Goal: Information Seeking & Learning: Learn about a topic

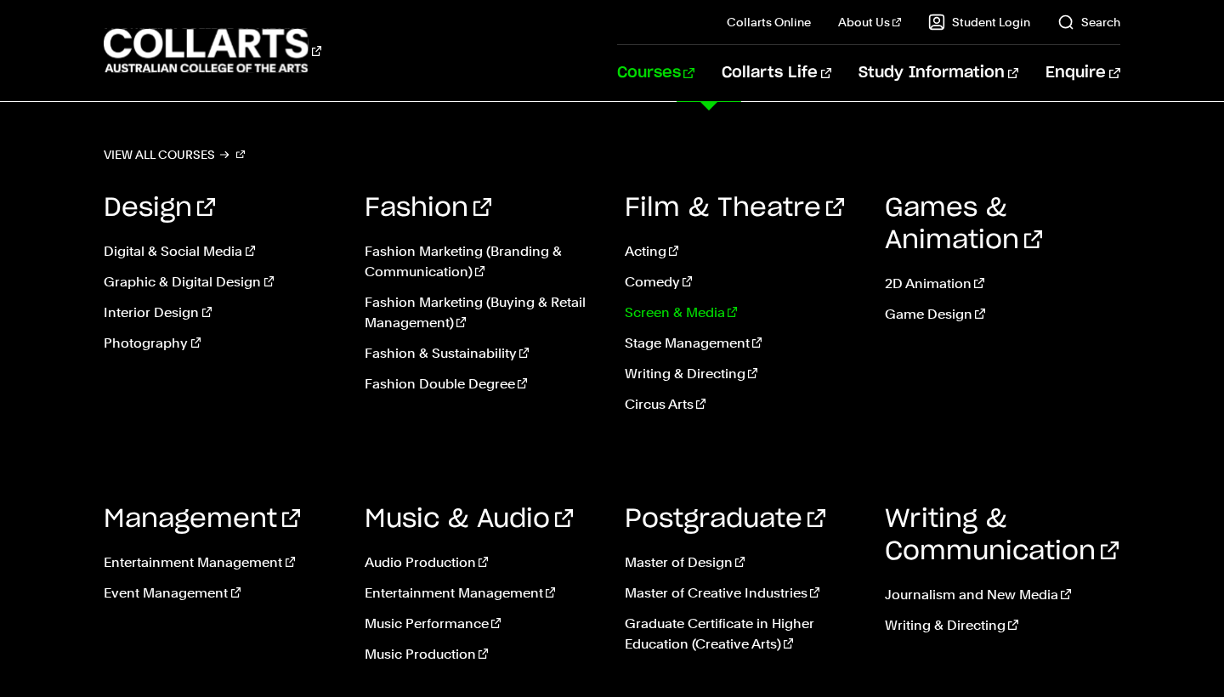
scroll to position [6850, 0]
click at [929, 597] on link "Journalism and New Media" at bounding box center [1002, 595] width 235 height 20
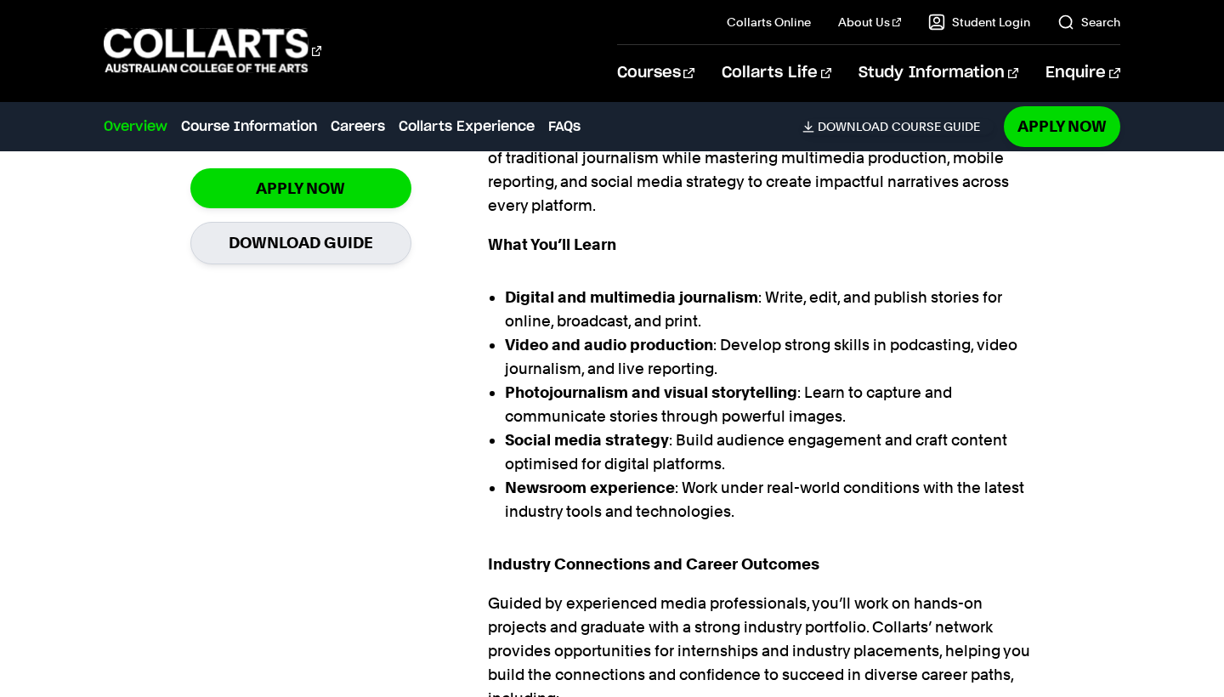
scroll to position [667, 0]
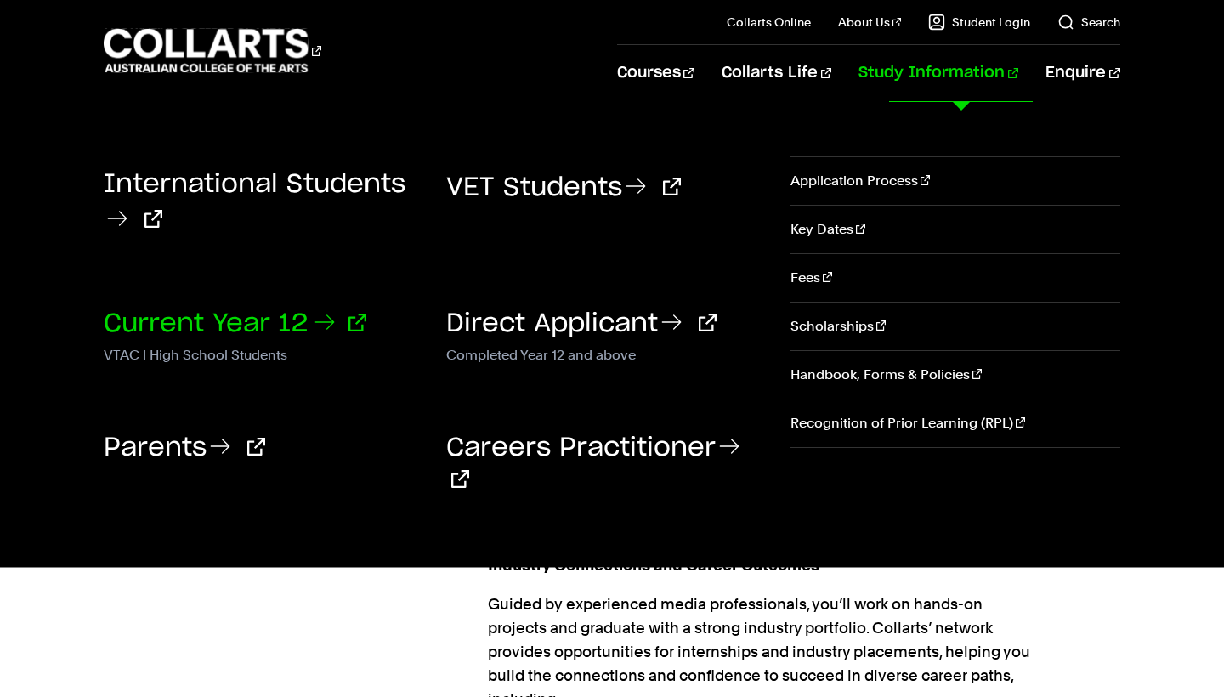
click at [288, 324] on link "Current Year 12" at bounding box center [235, 324] width 263 height 26
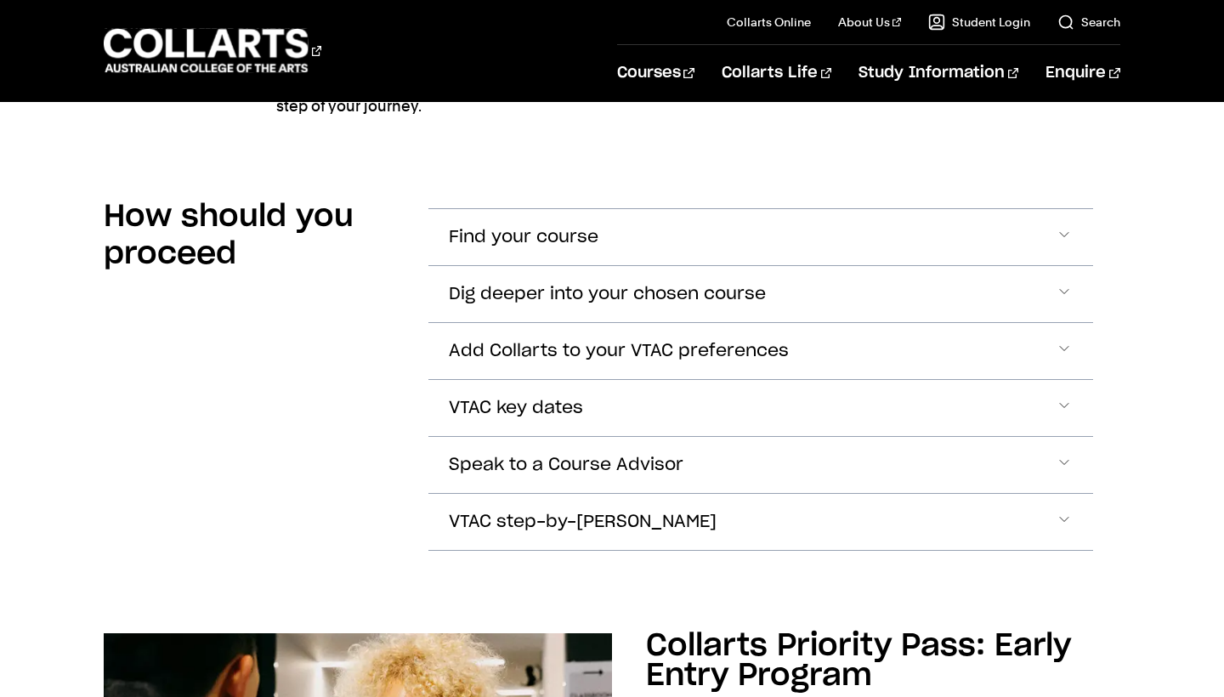
scroll to position [1258, 0]
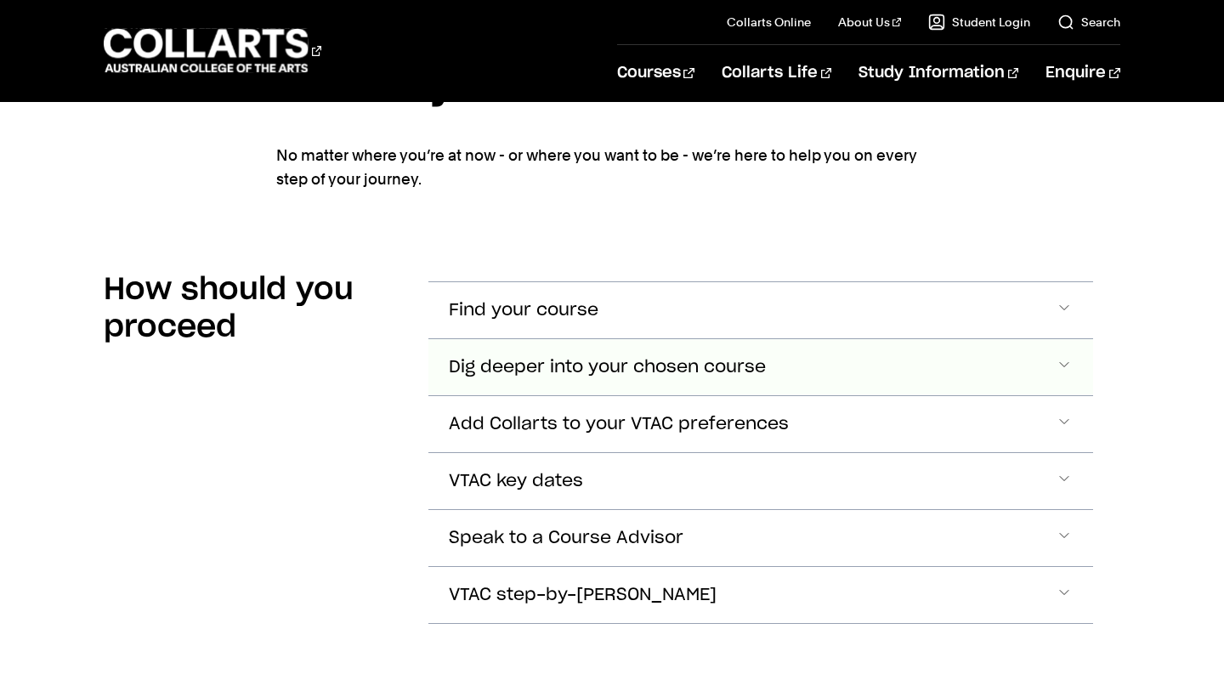
click at [571, 358] on span "Dig deeper into your chosen course" at bounding box center [607, 368] width 317 height 20
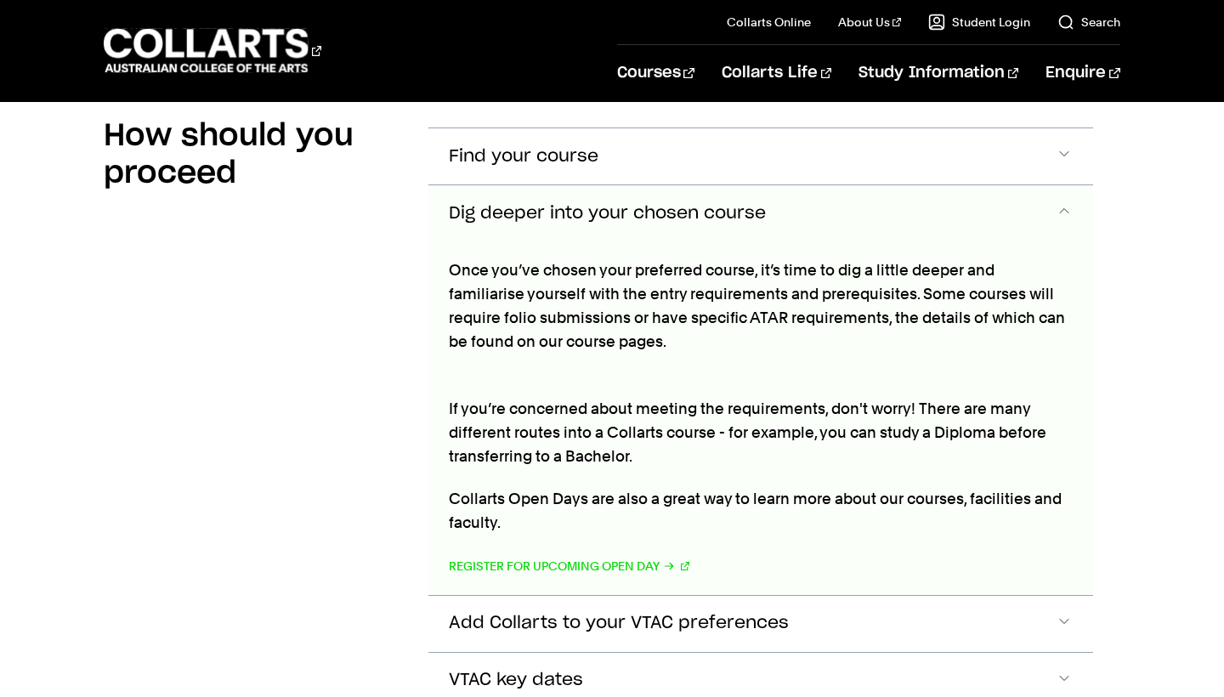
scroll to position [1444, 0]
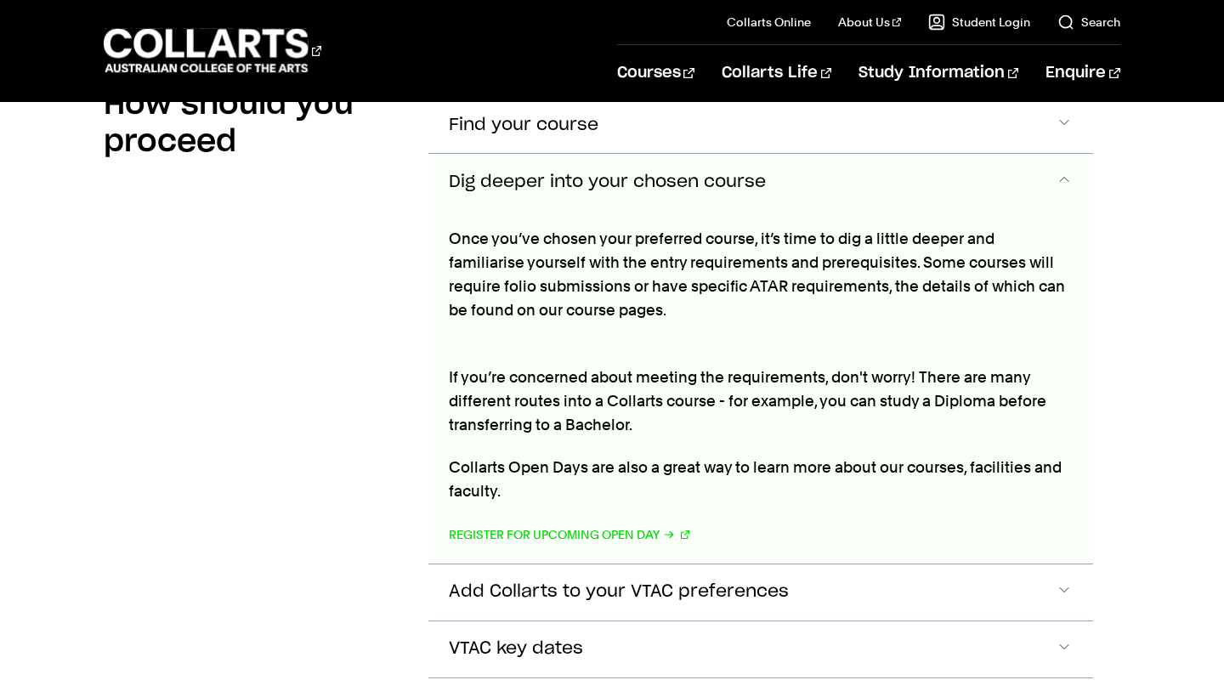
click at [713, 170] on button "Dig deeper into your chosen course" at bounding box center [761, 182] width 664 height 56
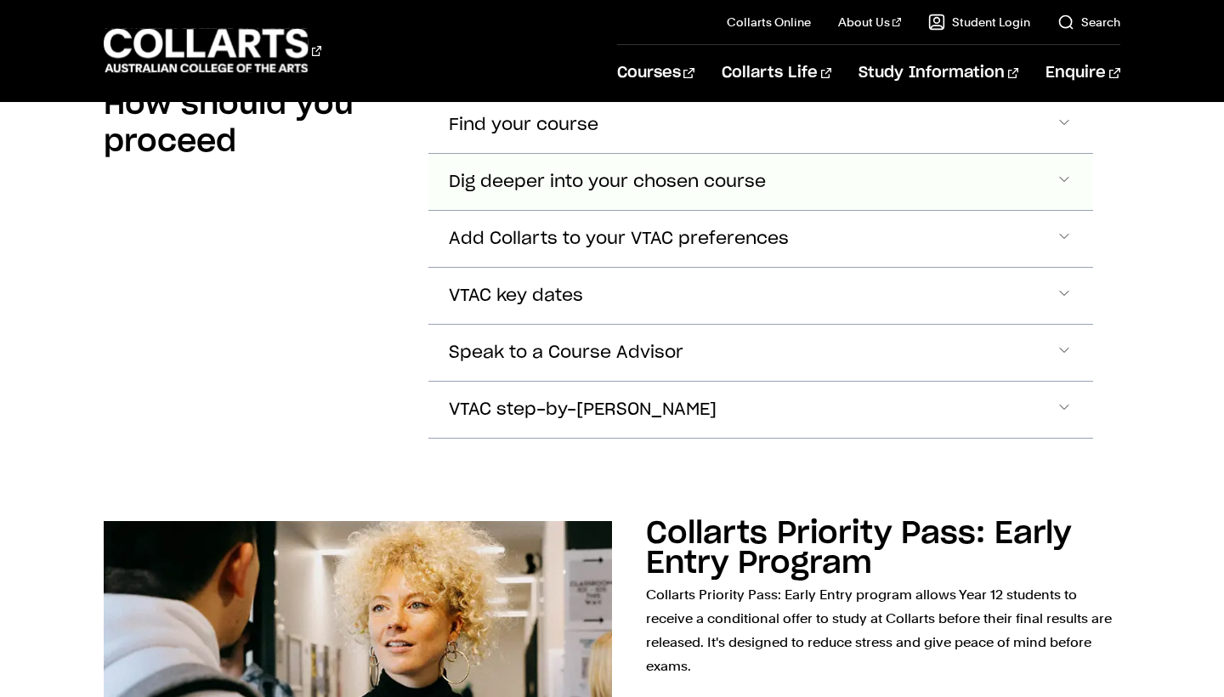
click at [713, 170] on button "Dig deeper into your chosen course" at bounding box center [761, 182] width 664 height 56
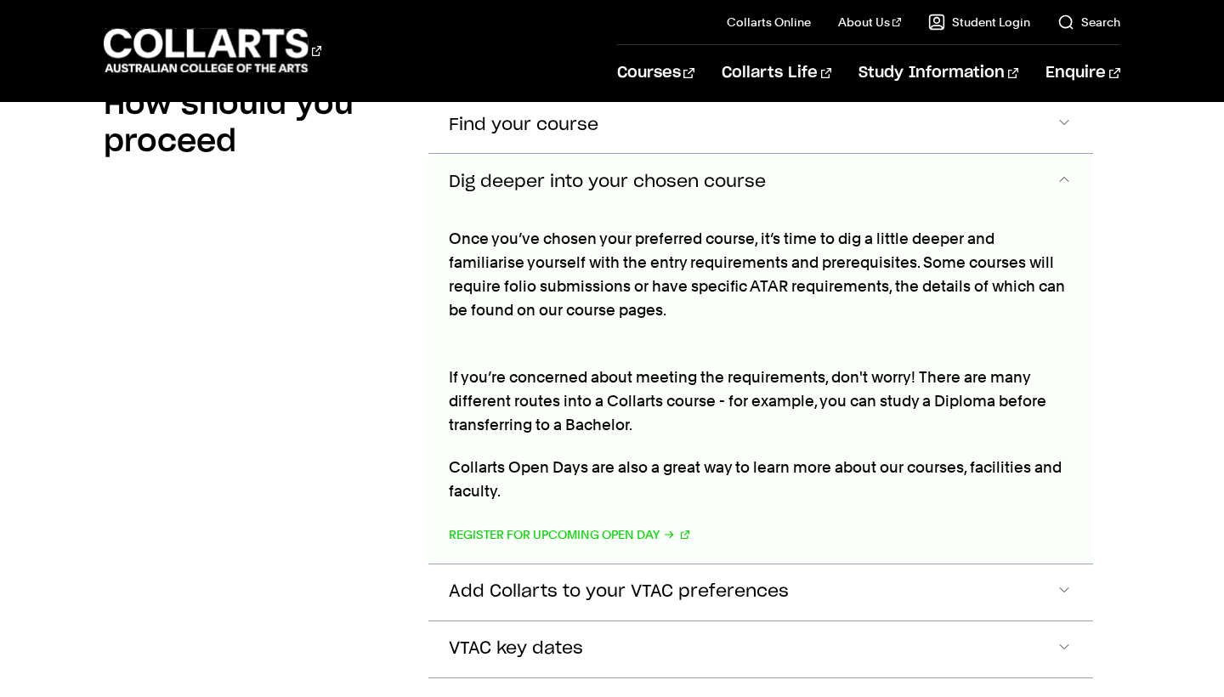
click at [713, 170] on button "Dig deeper into your chosen course" at bounding box center [761, 182] width 664 height 56
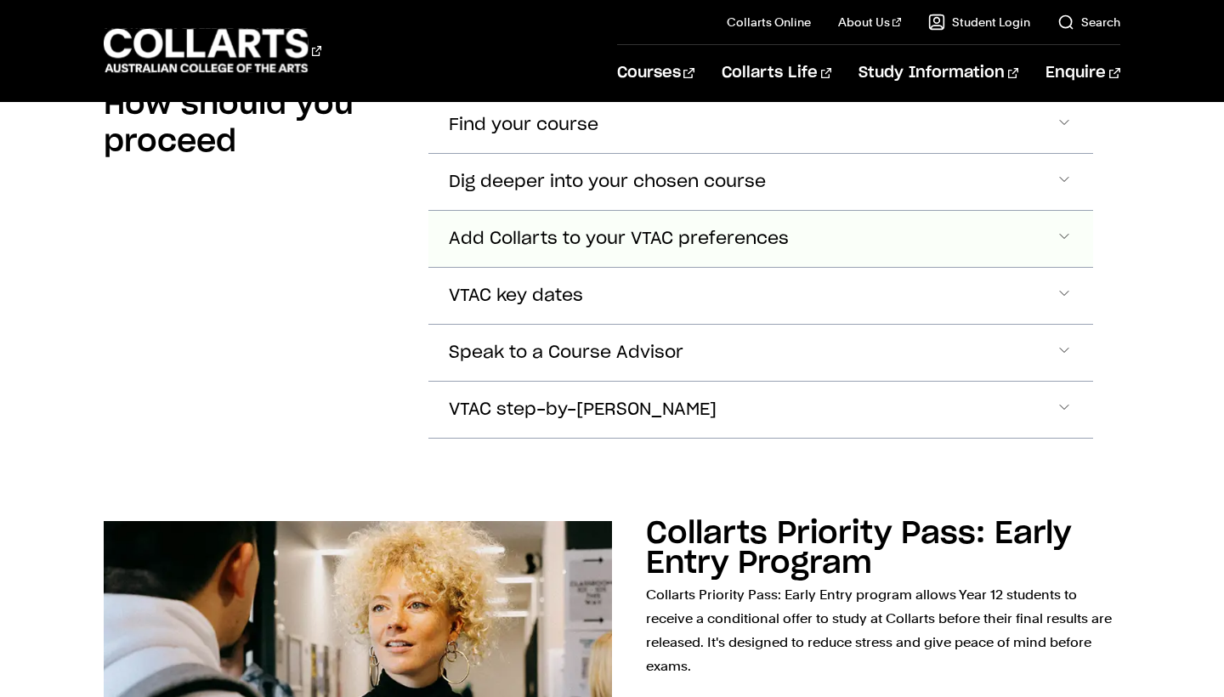
click at [709, 247] on span "Add Collarts to your VTAC preferences" at bounding box center [619, 240] width 340 height 20
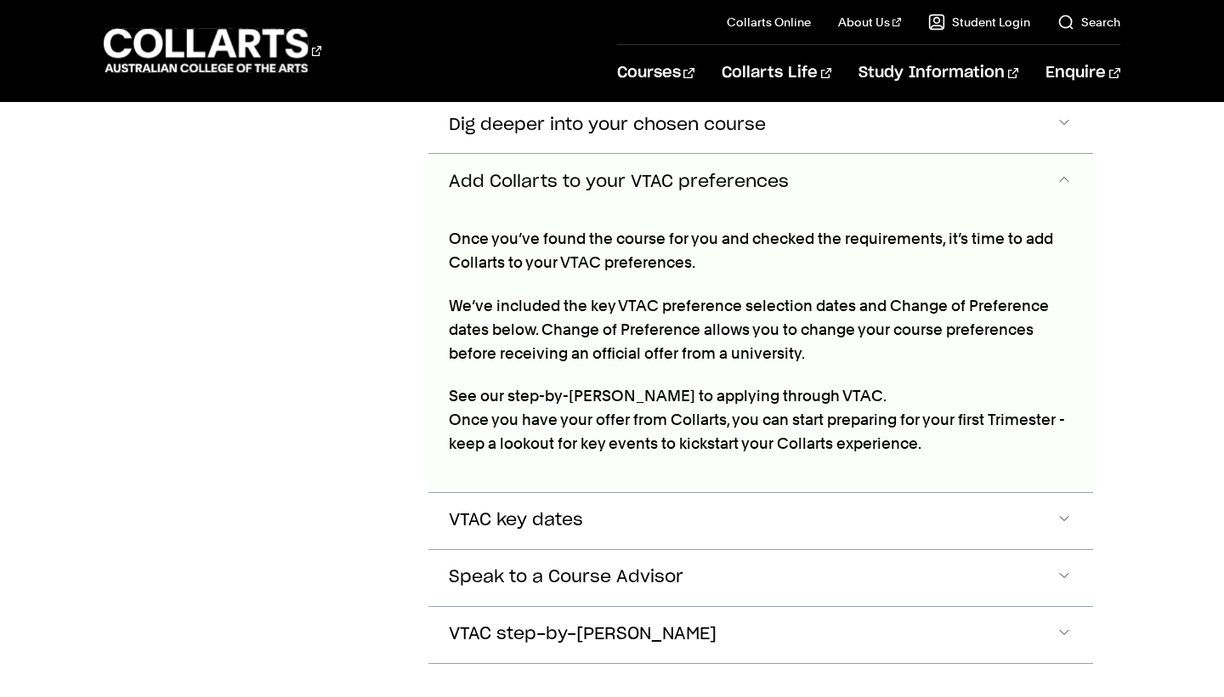
click at [714, 185] on span "Add Collarts to your VTAC preferences" at bounding box center [619, 183] width 340 height 20
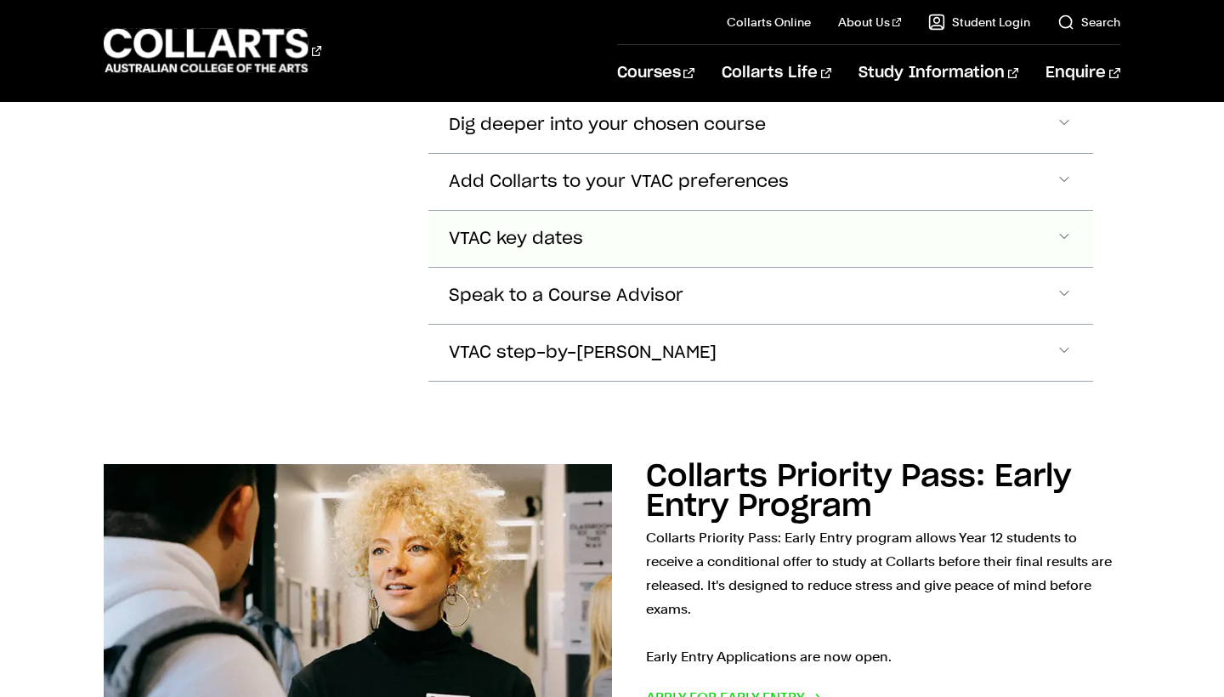
click at [707, 236] on button "VTAC key dates" at bounding box center [761, 239] width 664 height 56
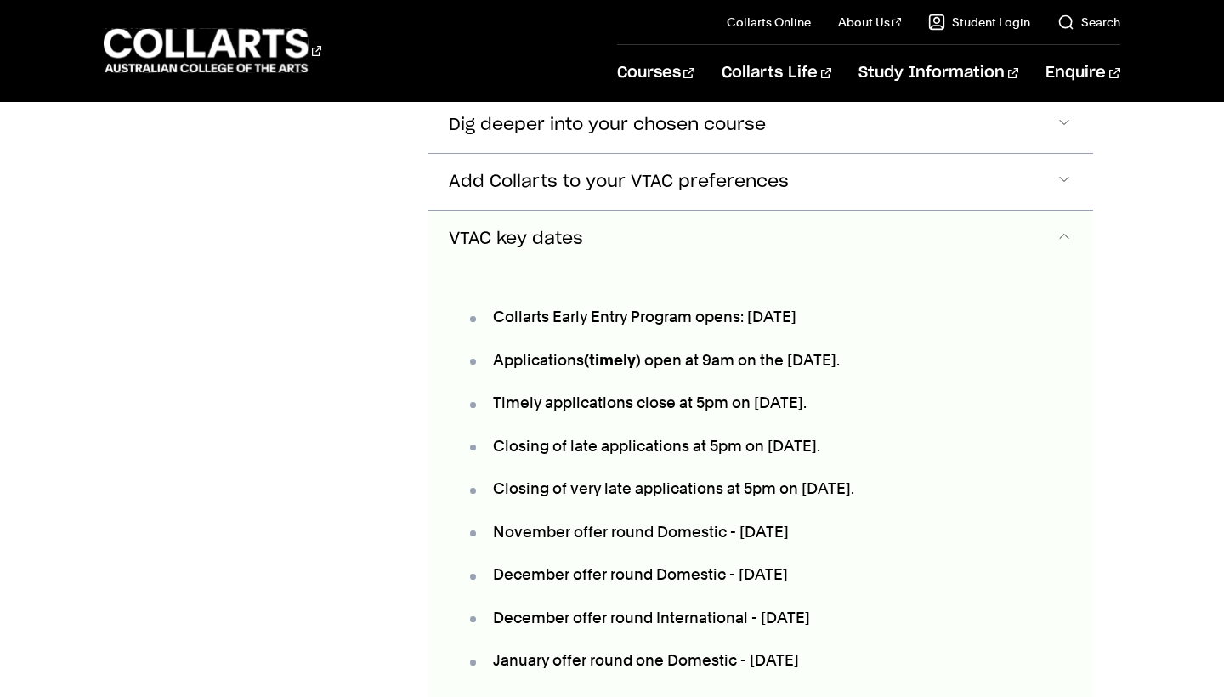
scroll to position [1558, 0]
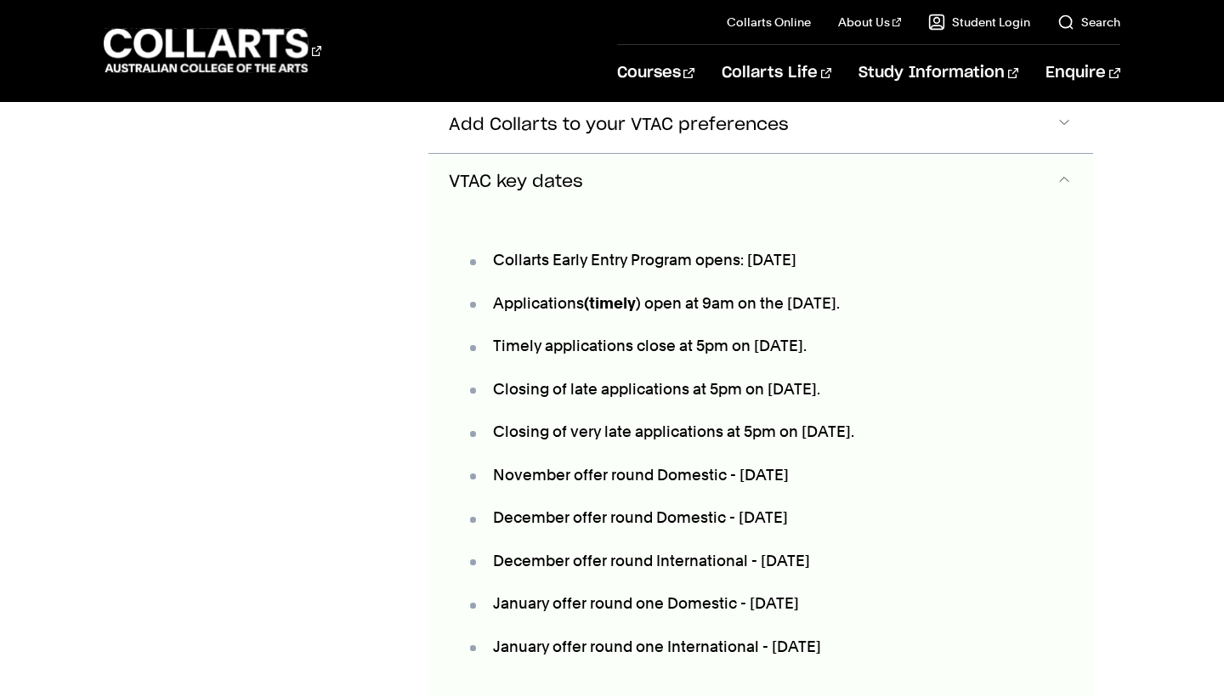
click at [707, 168] on button "VTAC key dates" at bounding box center [761, 182] width 664 height 56
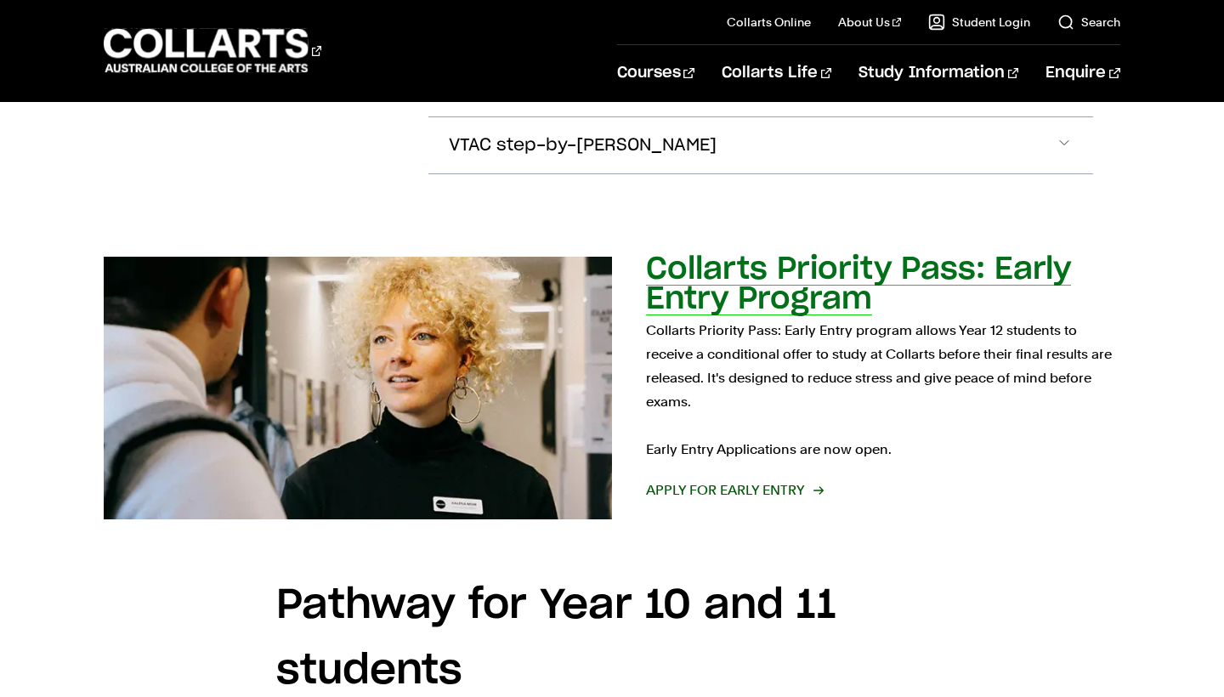
scroll to position [1709, 0]
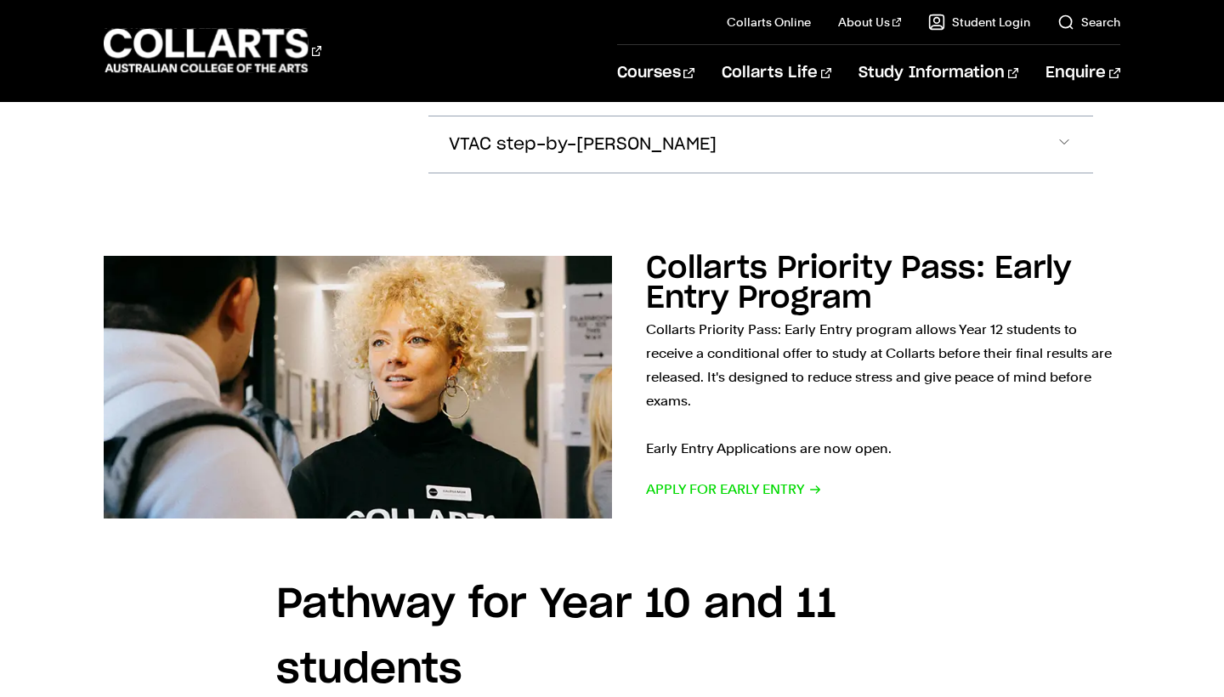
drag, startPoint x: 755, startPoint y: 478, endPoint x: 1069, endPoint y: -3, distance: 573.8
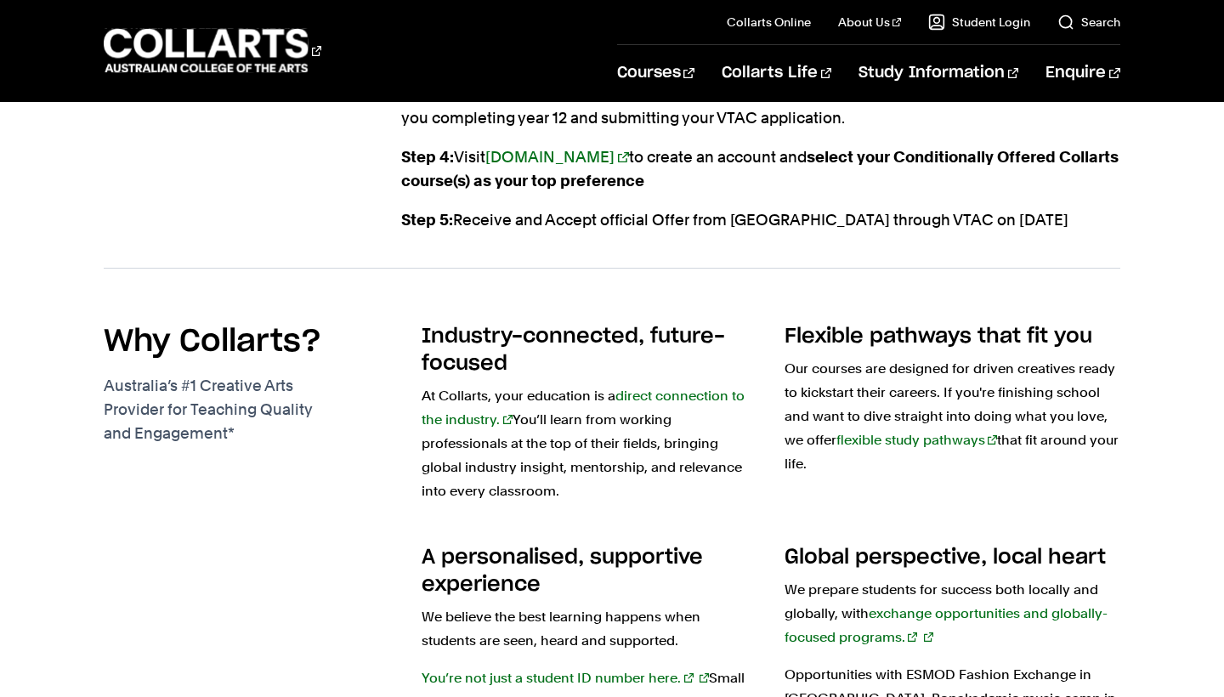
scroll to position [2264, 0]
